Goal: Transaction & Acquisition: Purchase product/service

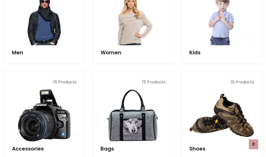
scroll to position [174, 0]
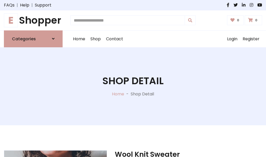
click at [33, 20] on h1 "E Shopper" at bounding box center [33, 21] width 59 height 12
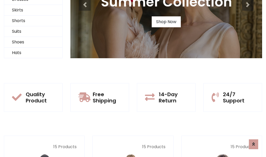
scroll to position [50, 0]
